Goal: Transaction & Acquisition: Purchase product/service

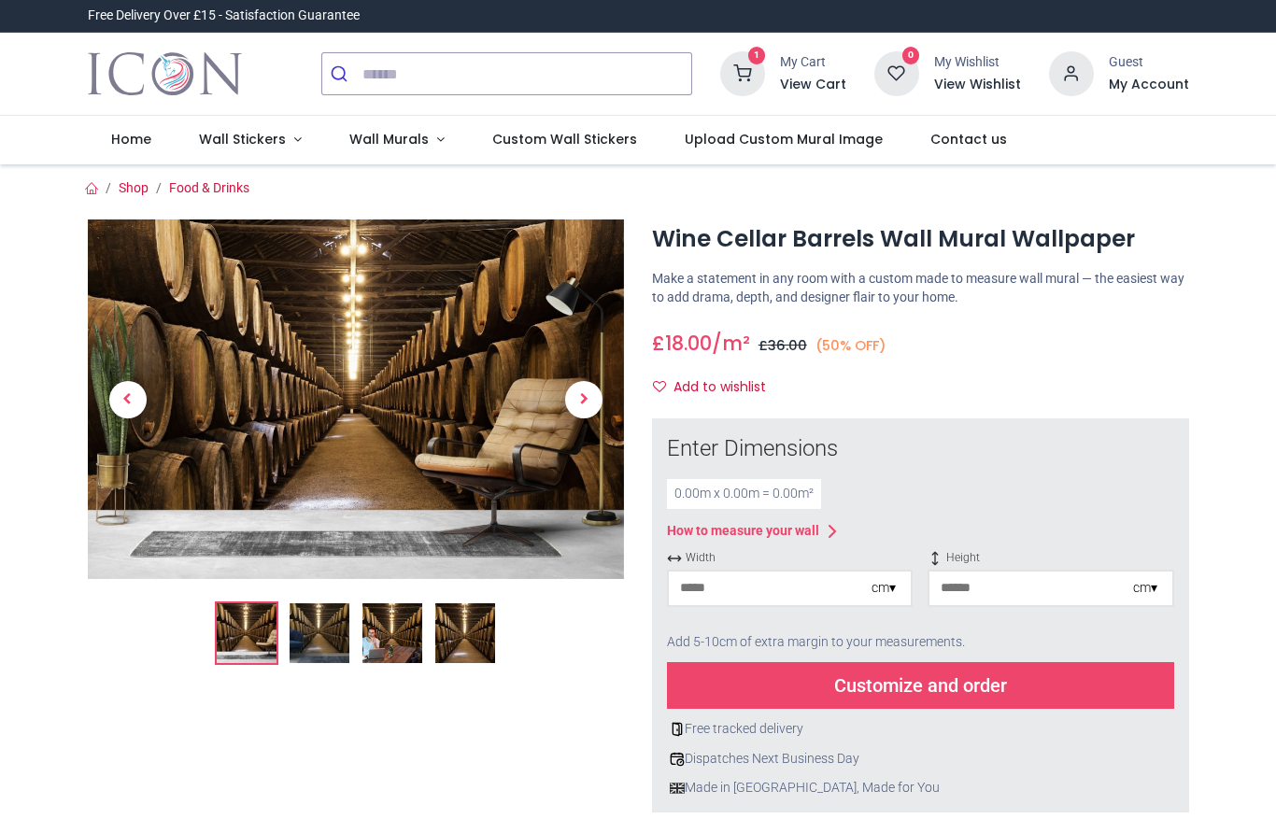
click at [586, 395] on span "Next" at bounding box center [583, 399] width 37 height 37
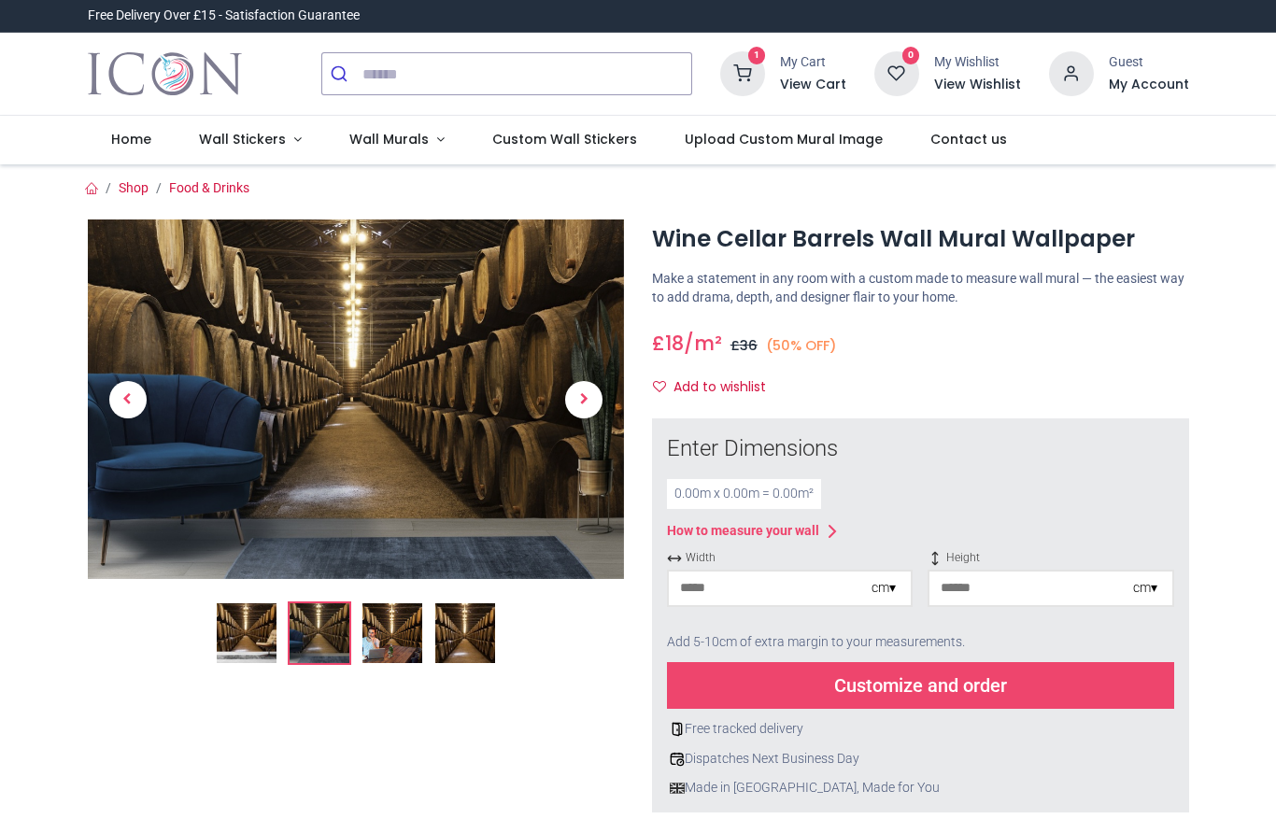
click at [884, 579] on div "cm ▾" at bounding box center [883, 588] width 24 height 19
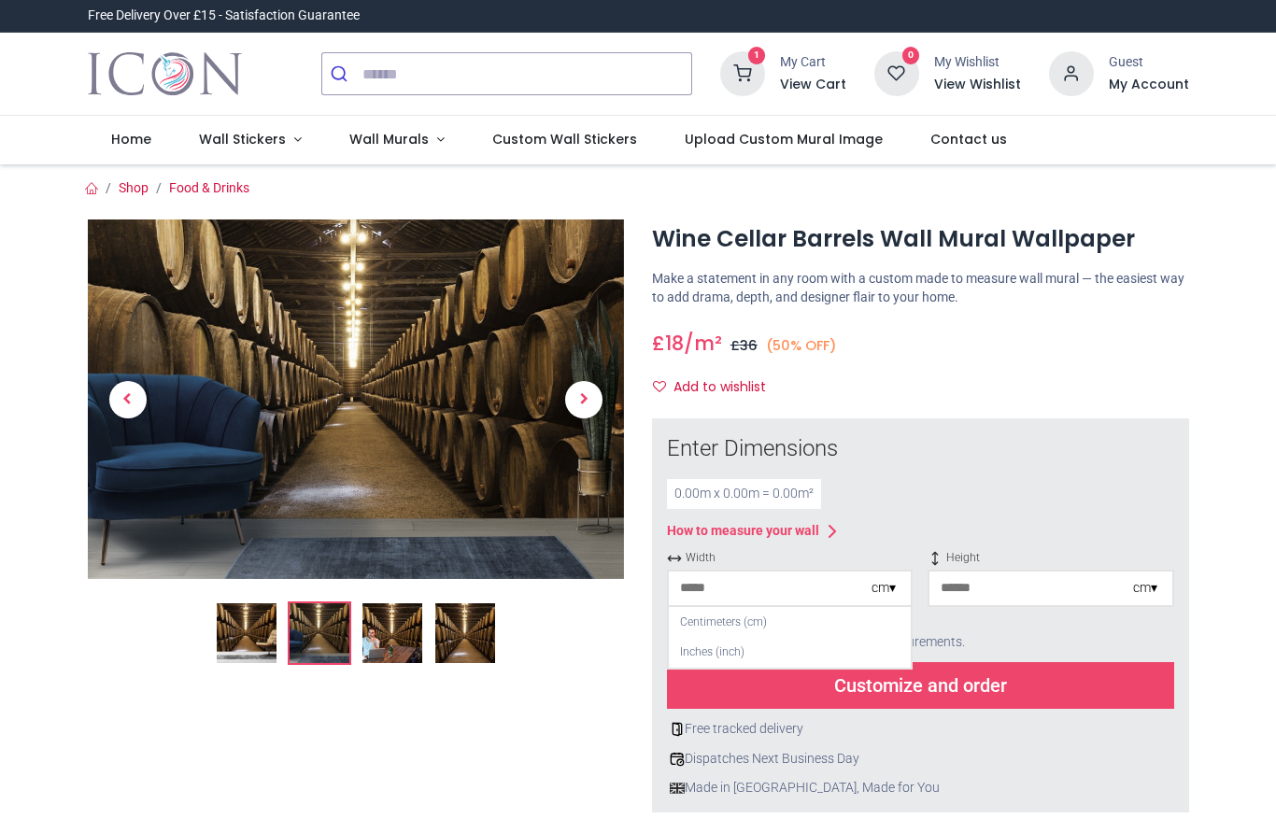
click at [787, 610] on div "Centimeters (cm)" at bounding box center [790, 622] width 242 height 31
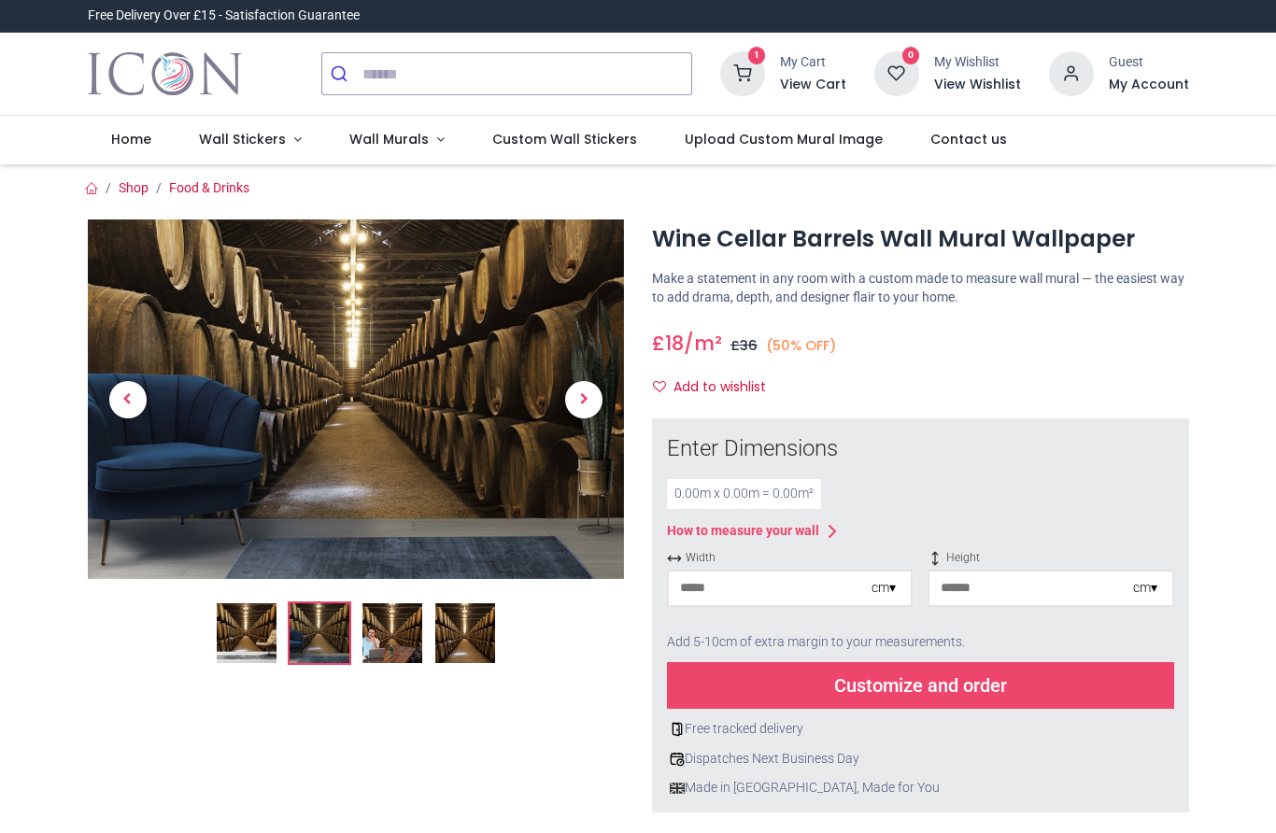
click at [732, 573] on input "number" at bounding box center [770, 589] width 203 height 34
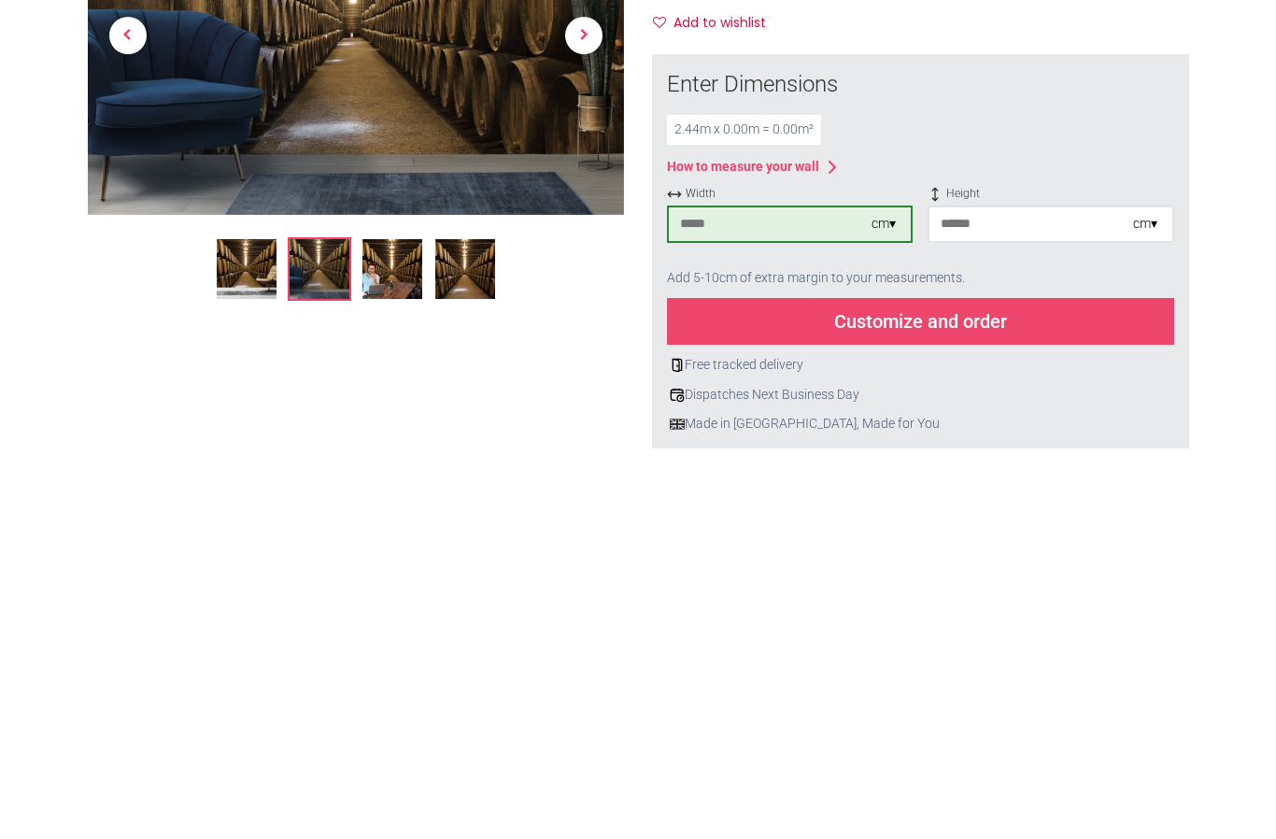
type input "***"
click at [1048, 572] on input "number" at bounding box center [1030, 589] width 203 height 34
type input "***"
click at [1058, 662] on div "Customize and order" at bounding box center [920, 685] width 507 height 47
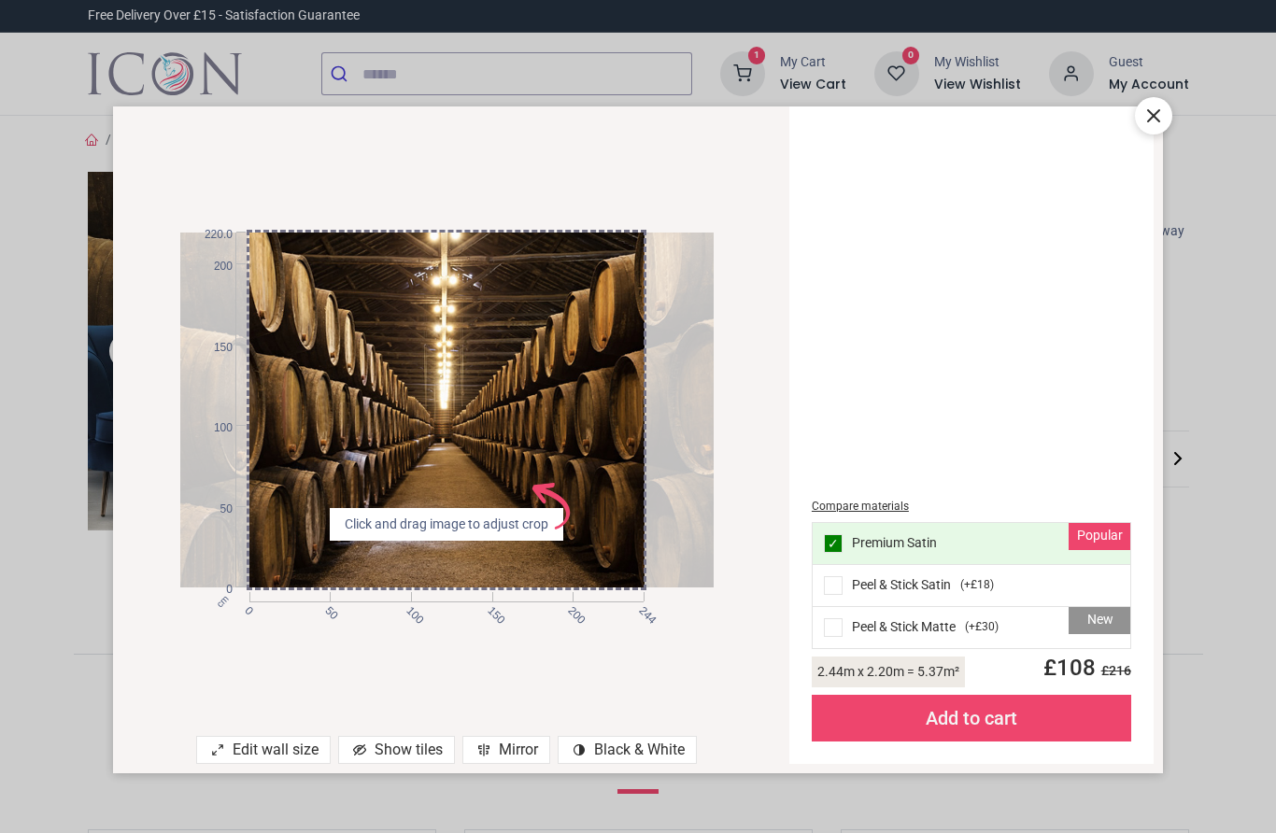
click at [1150, 116] on icon at bounding box center [1153, 116] width 22 height 22
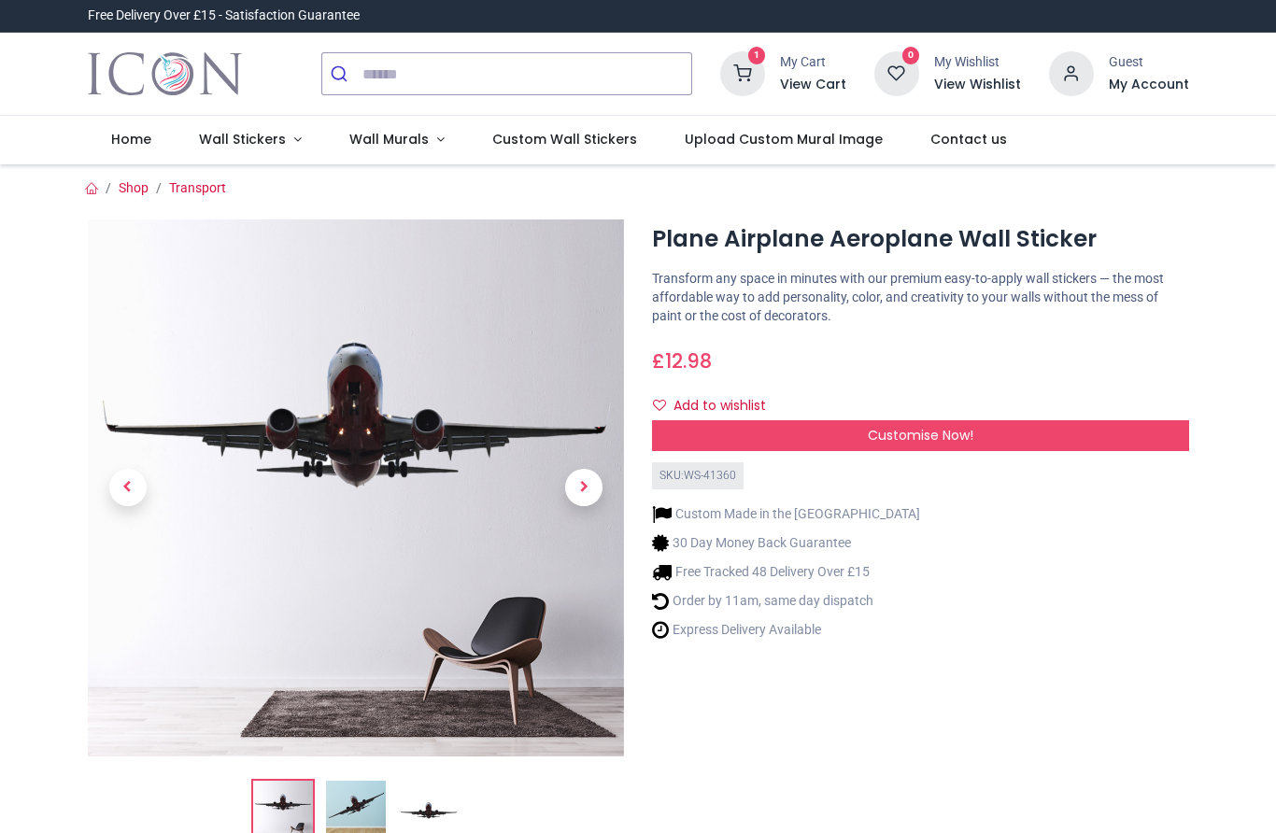
click at [192, 806] on ol at bounding box center [356, 811] width 537 height 64
click at [349, 797] on img at bounding box center [356, 811] width 60 height 60
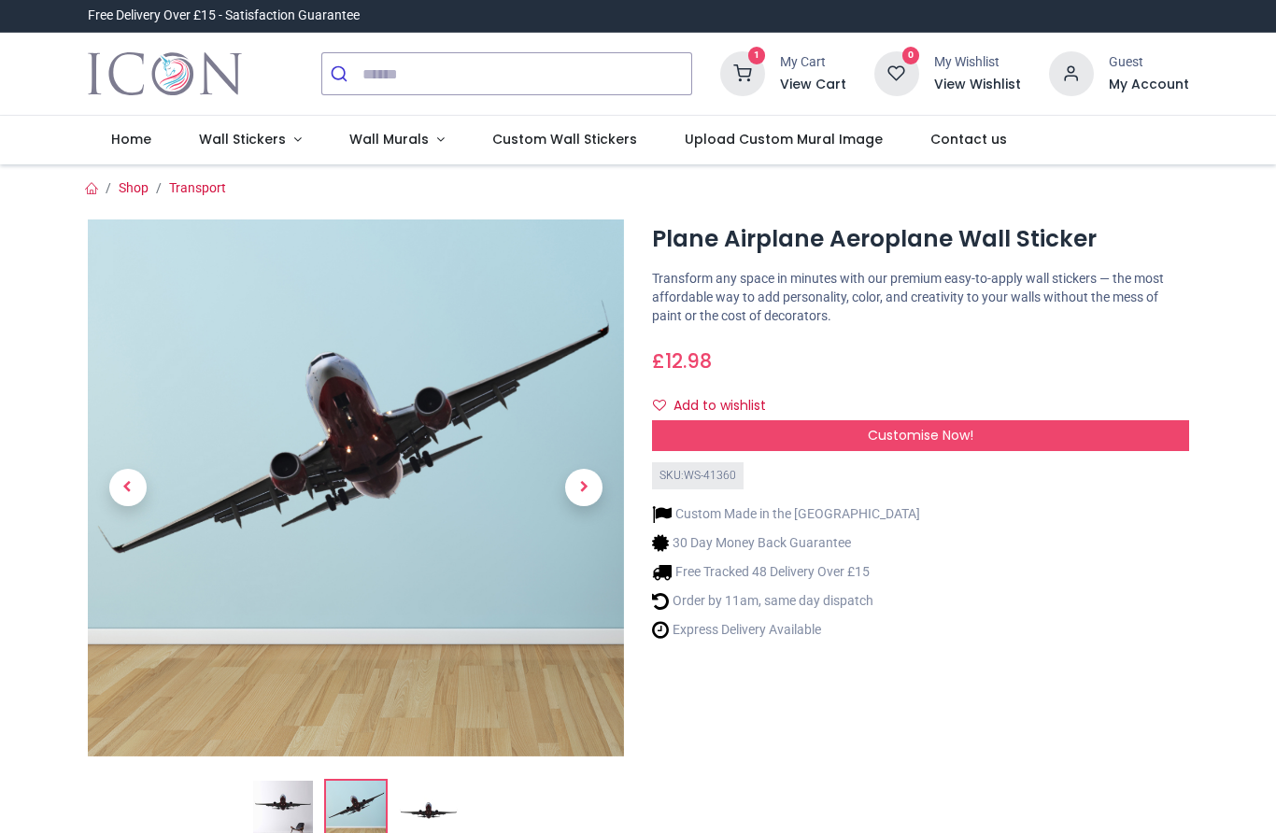
click at [985, 431] on div "Customise Now!" at bounding box center [920, 436] width 537 height 32
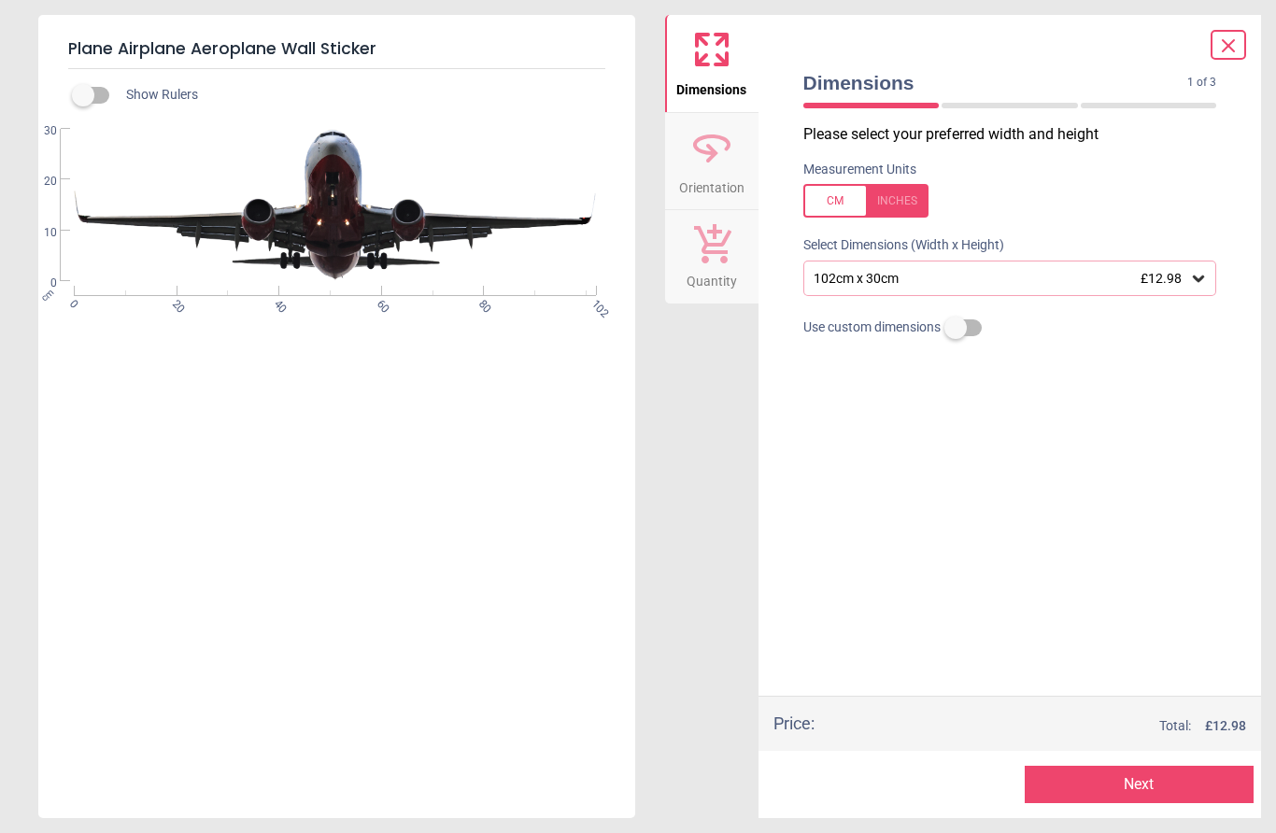
click at [1201, 275] on icon at bounding box center [1198, 278] width 11 height 7
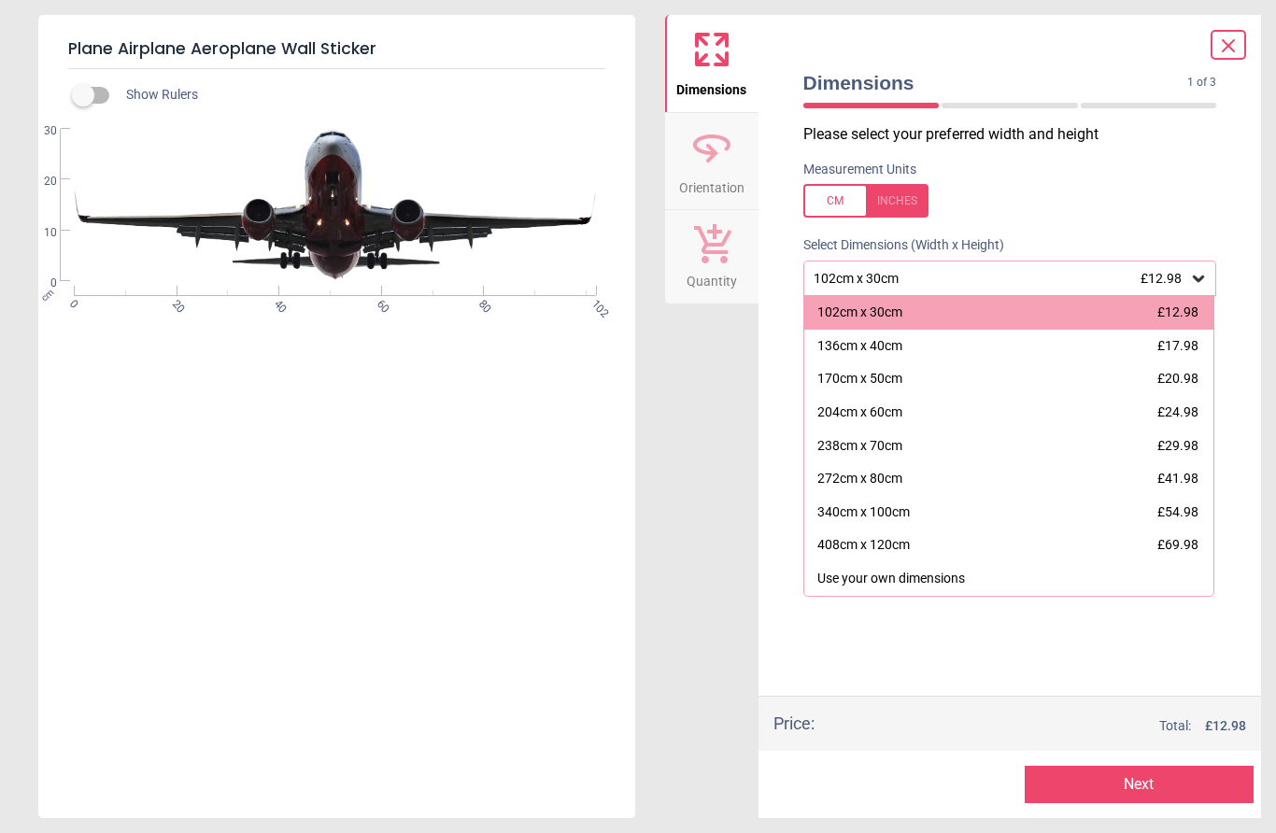
click at [891, 443] on div "238cm x 70cm" at bounding box center [859, 446] width 85 height 19
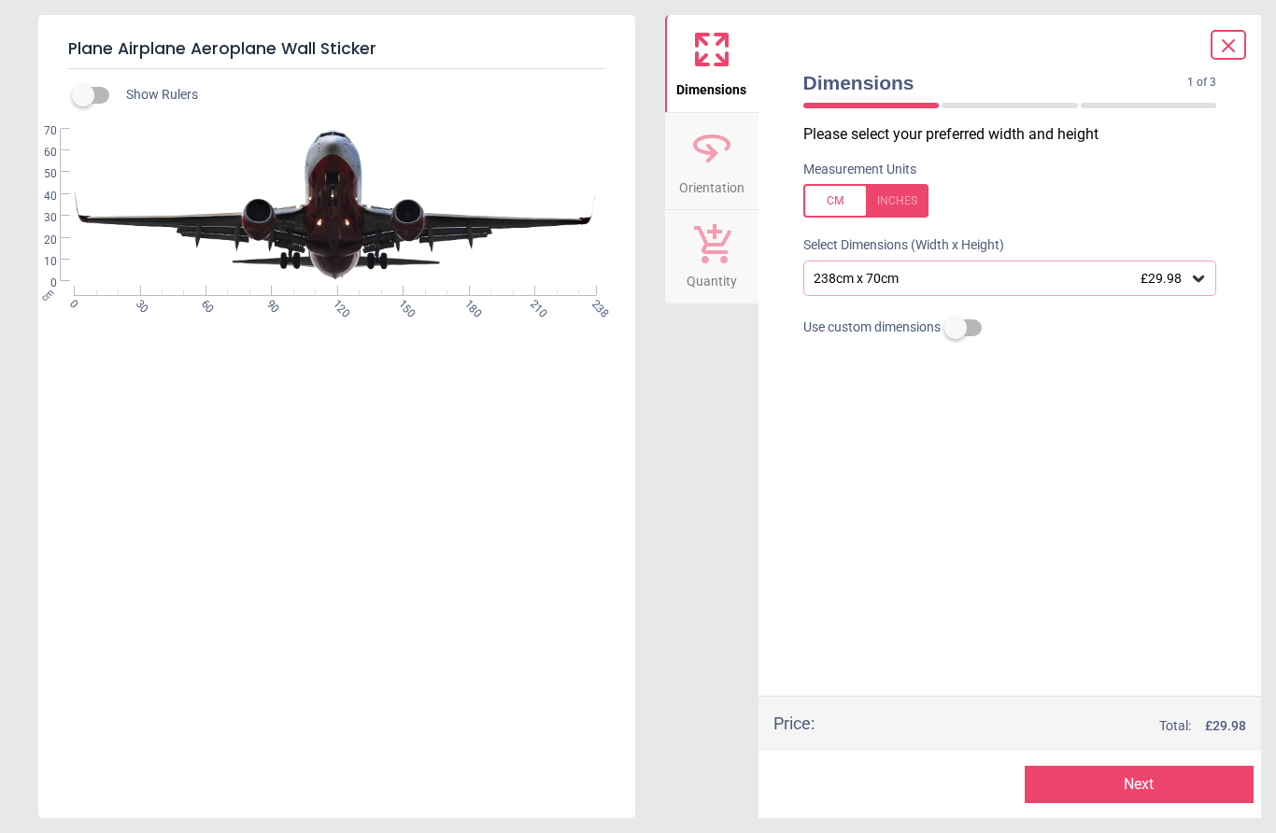
click at [1198, 275] on icon at bounding box center [1198, 278] width 19 height 19
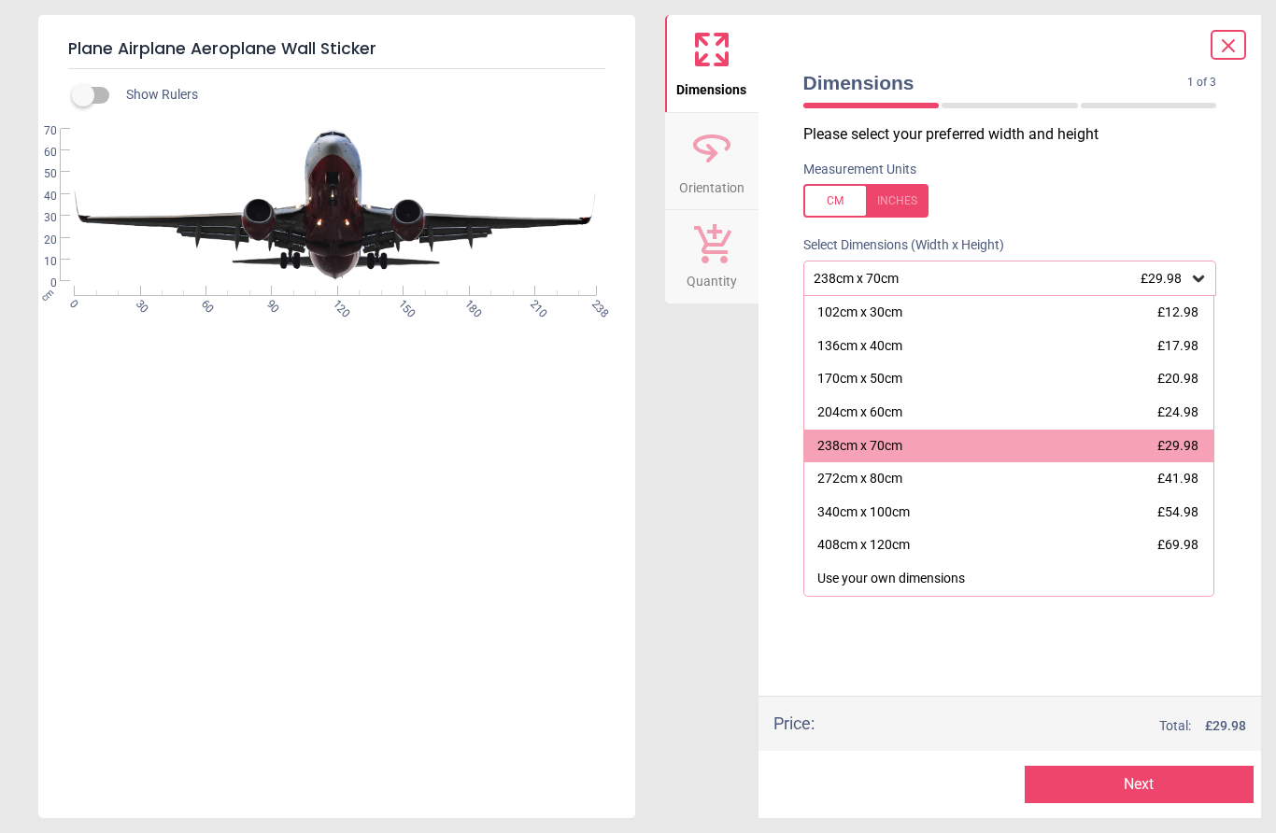
click at [979, 439] on div "238cm x 70cm £29.98" at bounding box center [1009, 447] width 410 height 34
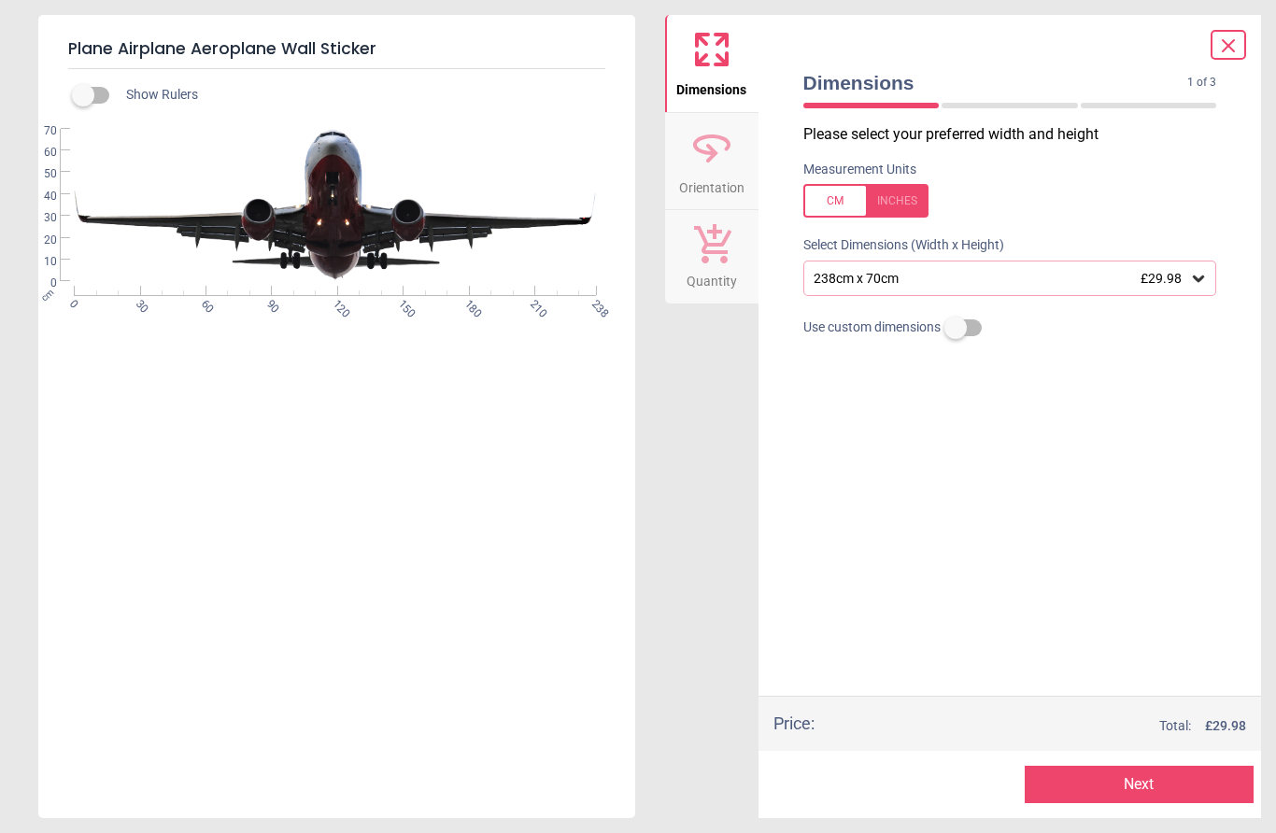
click at [1142, 783] on button "Next" at bounding box center [1138, 784] width 229 height 37
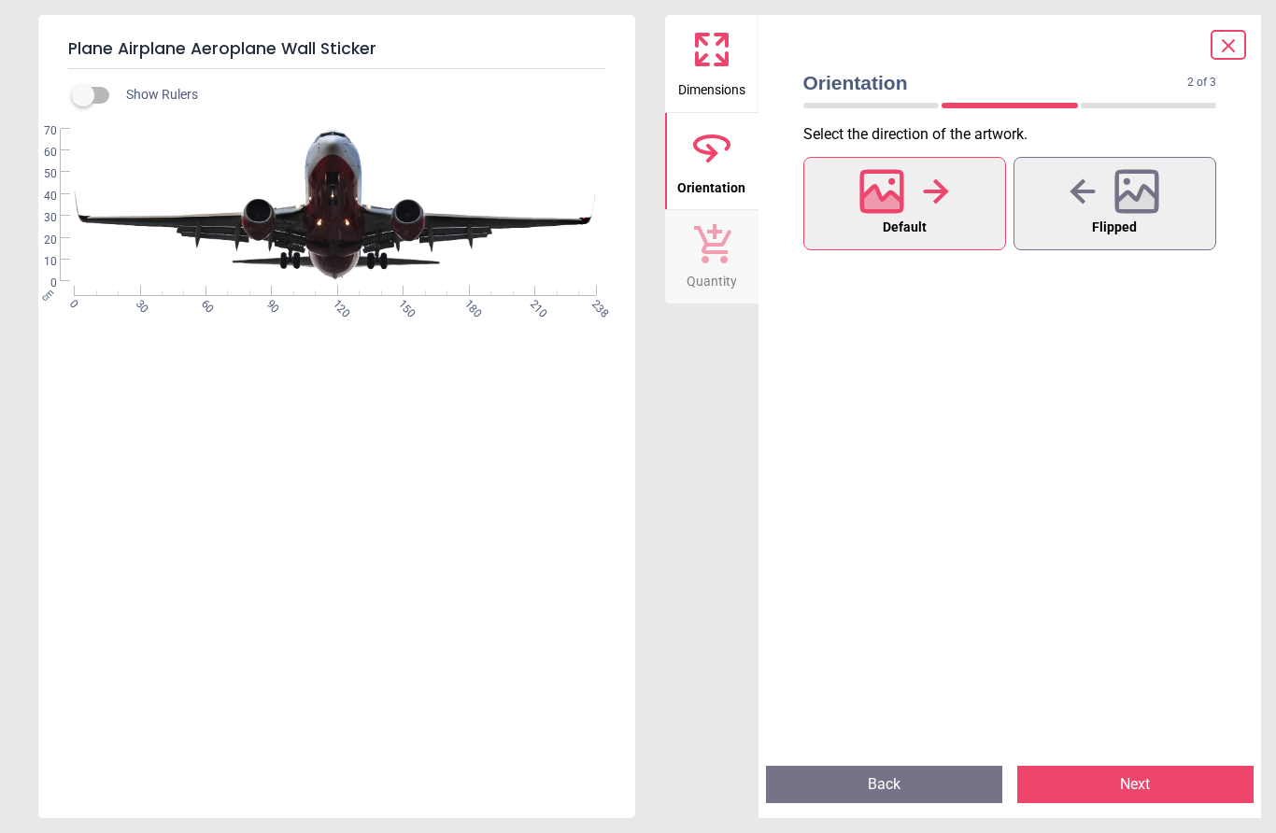
click at [1166, 791] on button "Next" at bounding box center [1135, 784] width 236 height 37
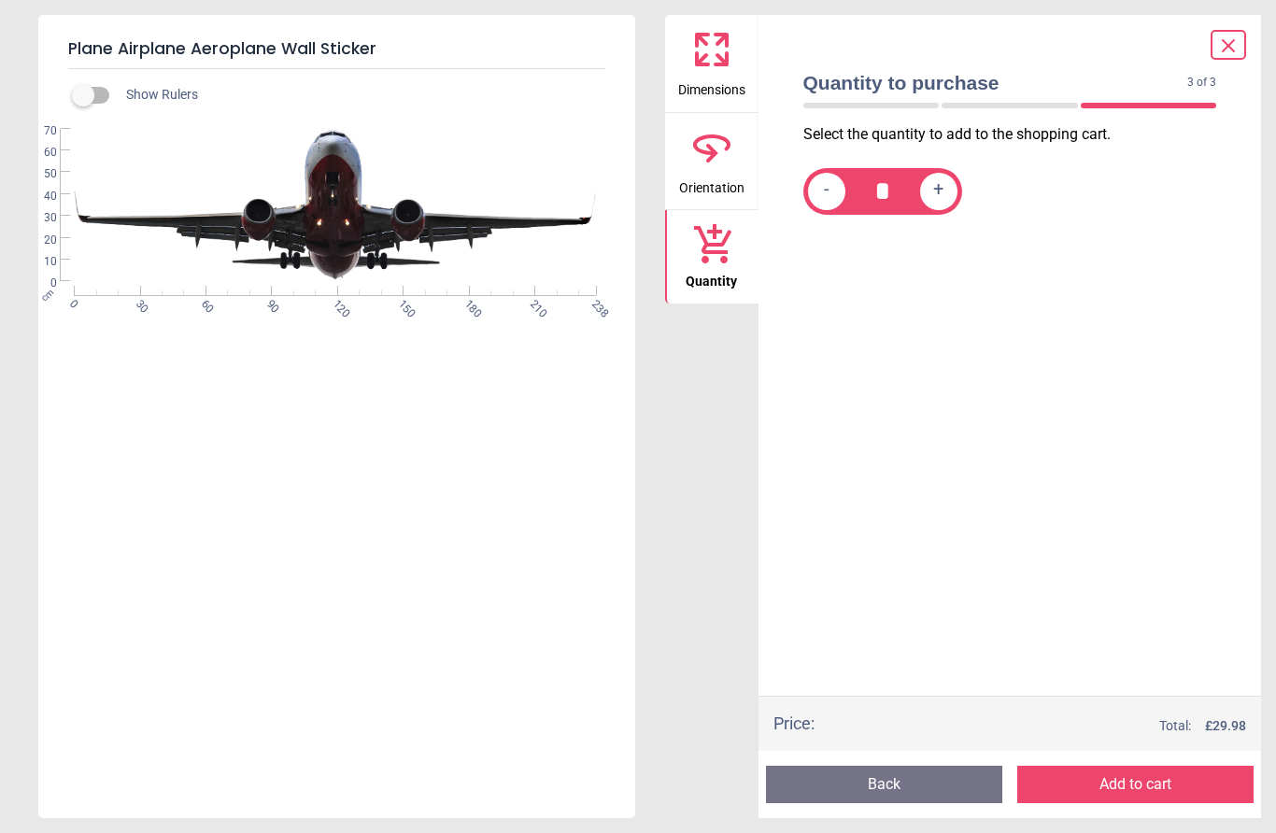
click at [1151, 779] on button "Add to cart" at bounding box center [1135, 784] width 236 height 37
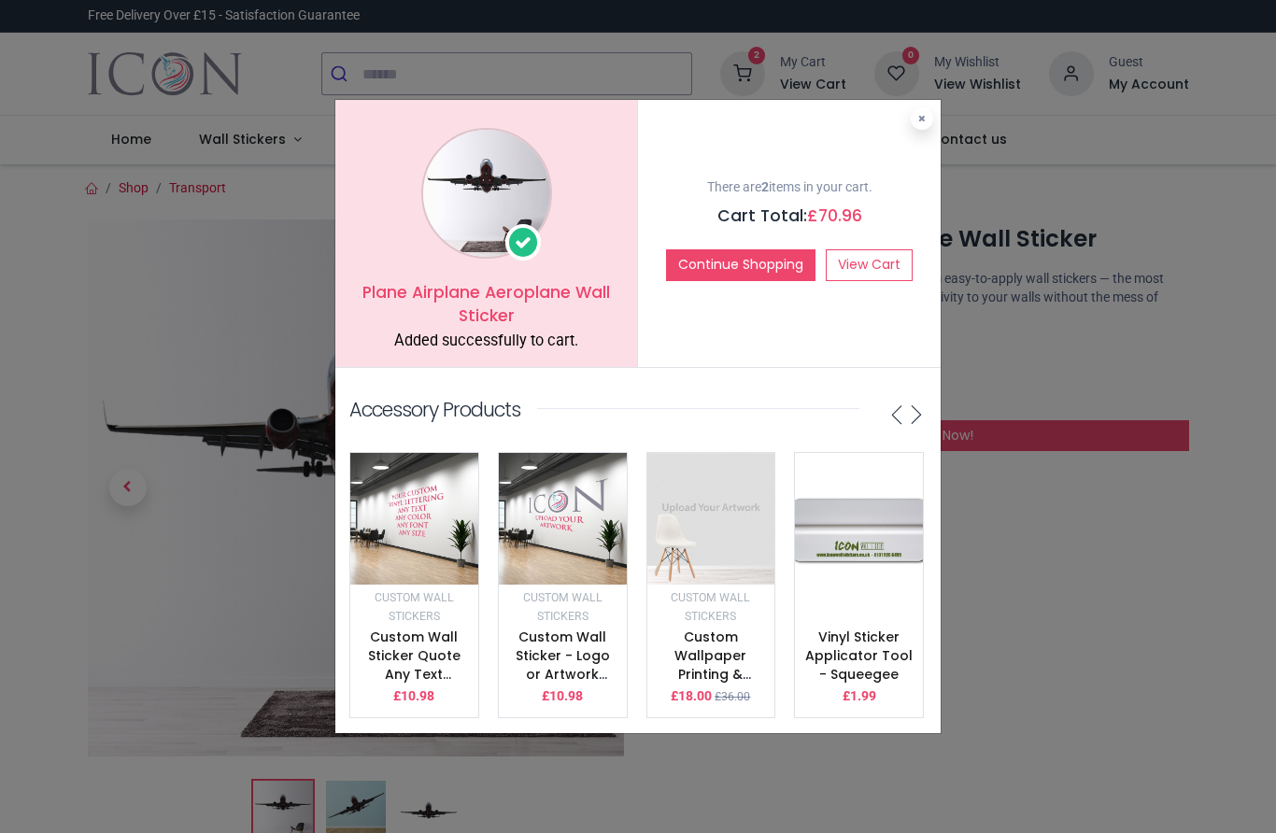
click at [924, 122] on icon at bounding box center [921, 118] width 7 height 9
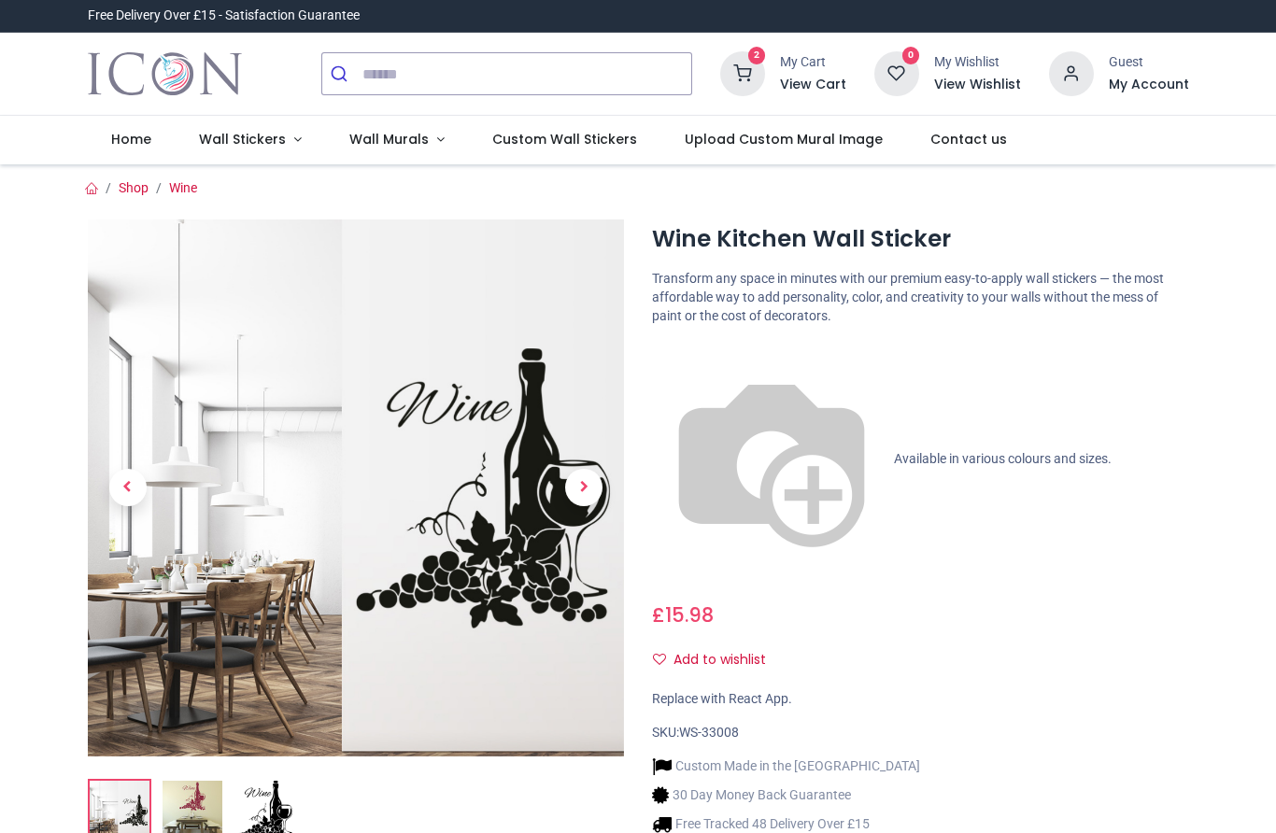
scroll to position [59, 0]
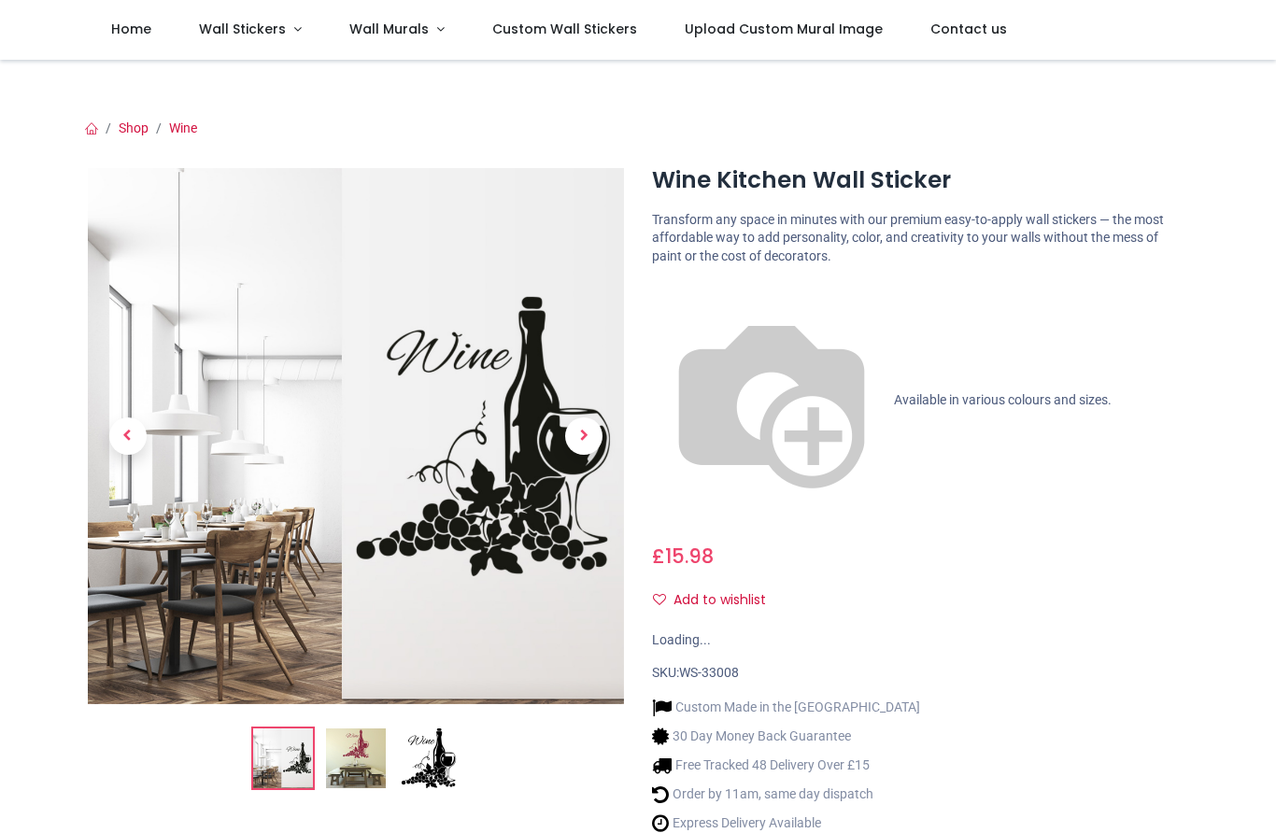
scroll to position [59, 0]
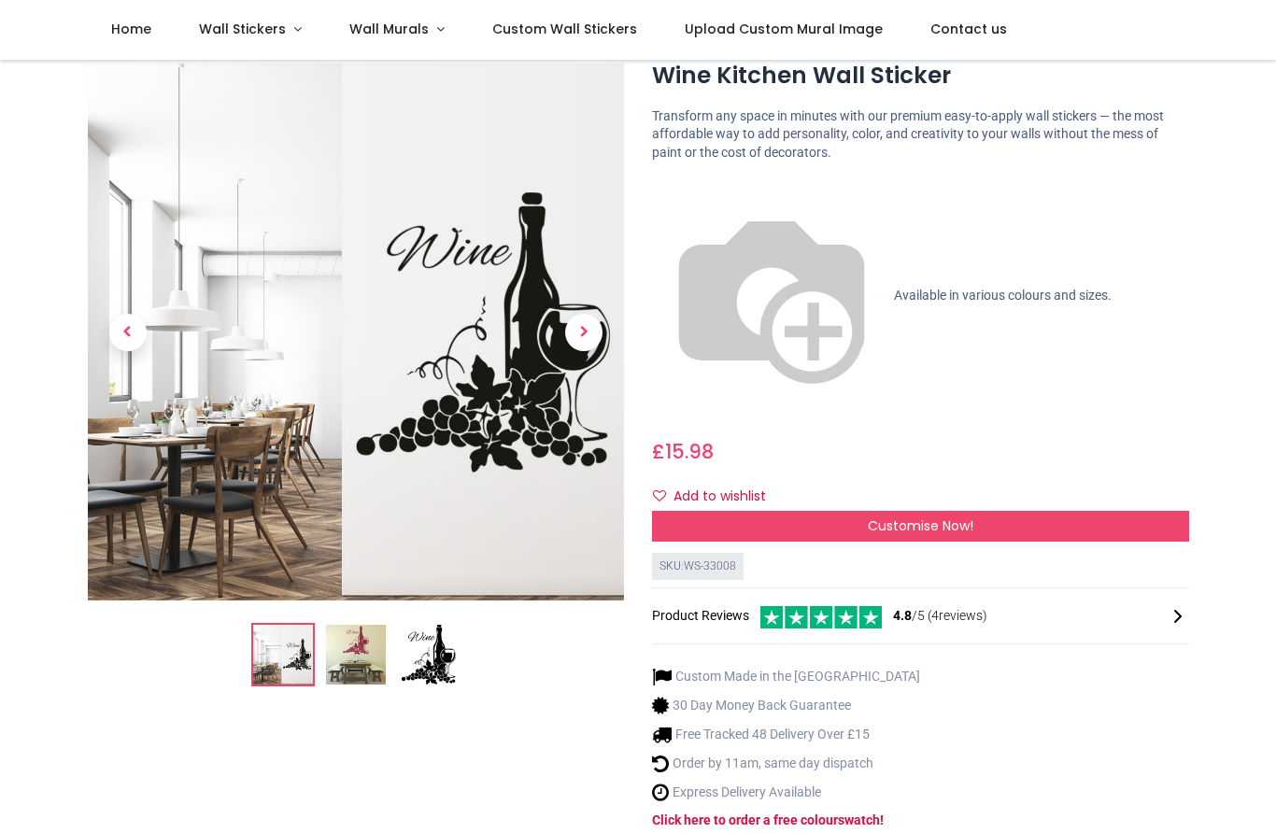
click at [587, 326] on span "Next" at bounding box center [583, 332] width 37 height 37
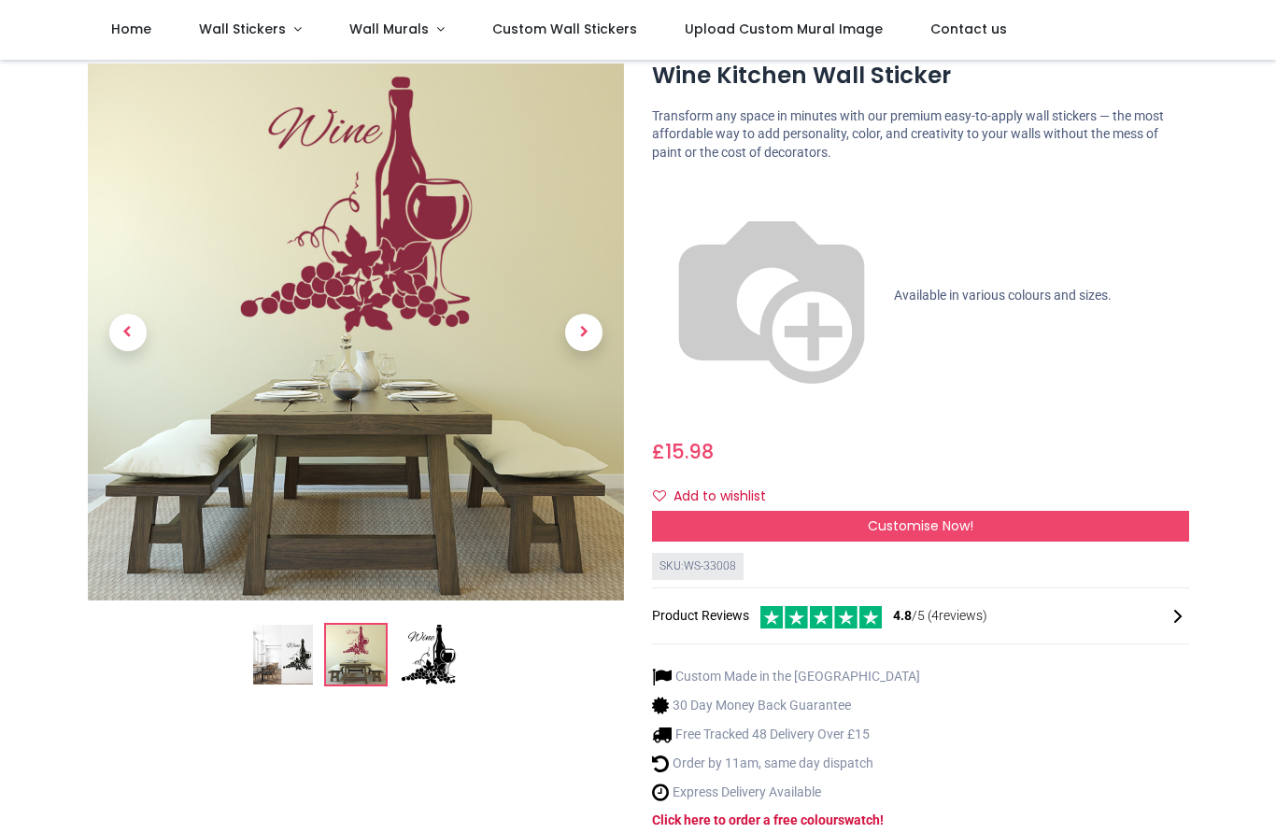
click at [970, 516] on span "Customise Now!" at bounding box center [921, 525] width 106 height 19
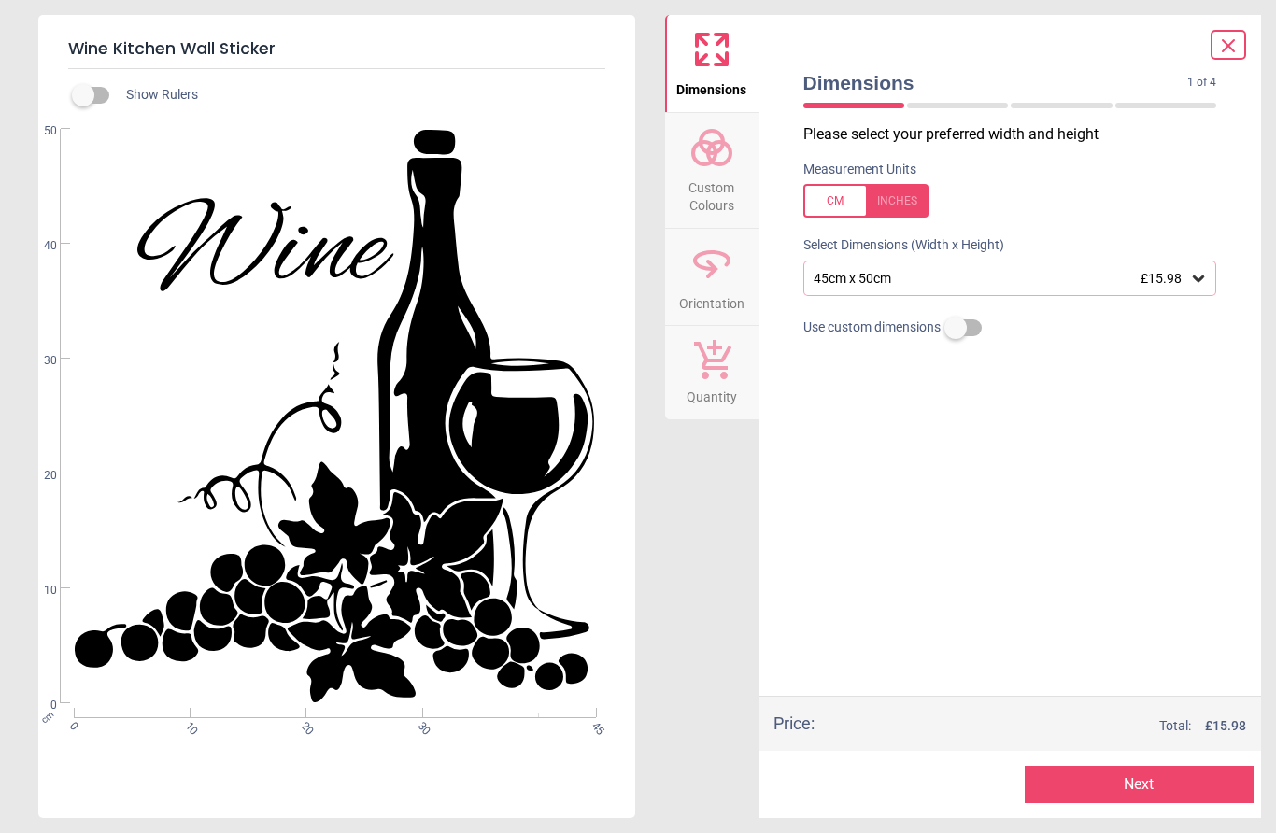
click at [1213, 272] on div "45cm x 50cm £15.98" at bounding box center [1010, 278] width 414 height 35
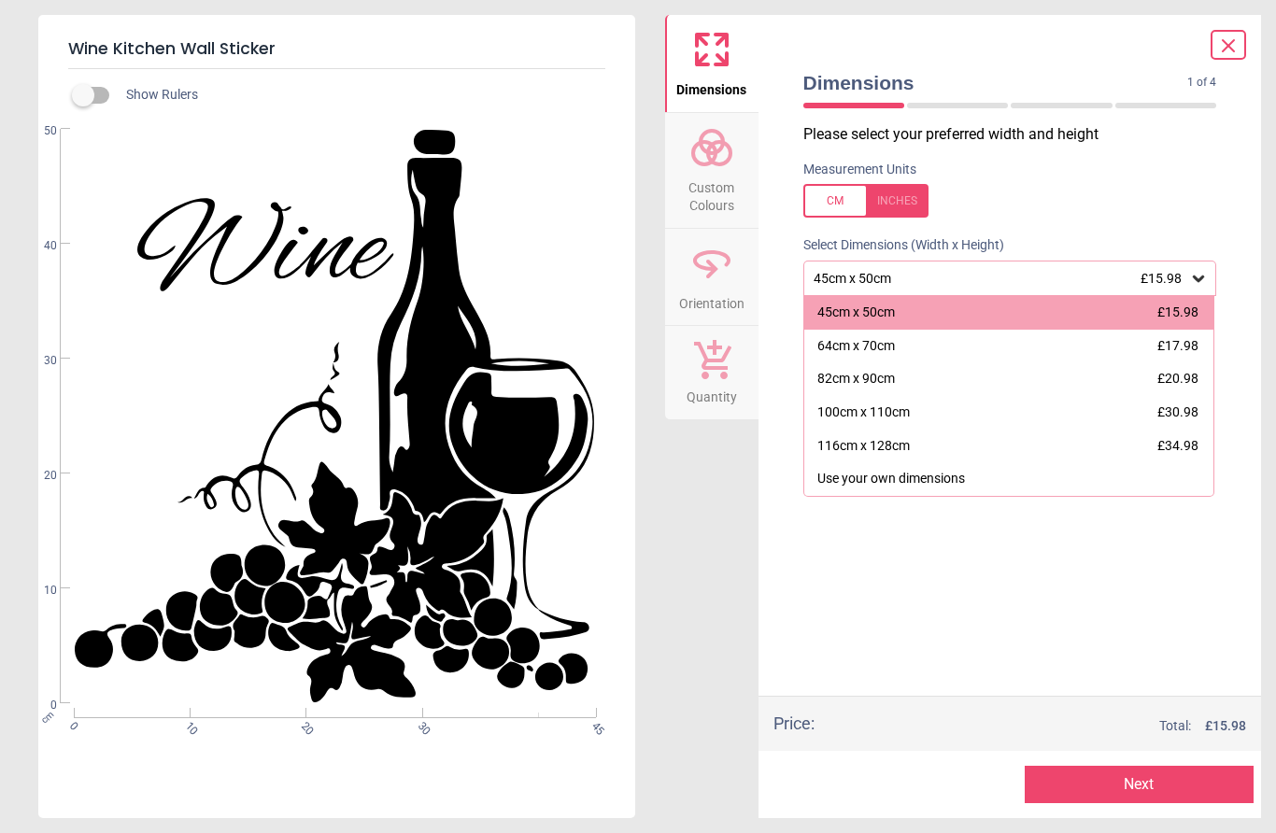
click at [1020, 443] on div "116cm x 128cm £34.98" at bounding box center [1009, 447] width 410 height 34
